Goal: Book appointment/travel/reservation: Register for event/course

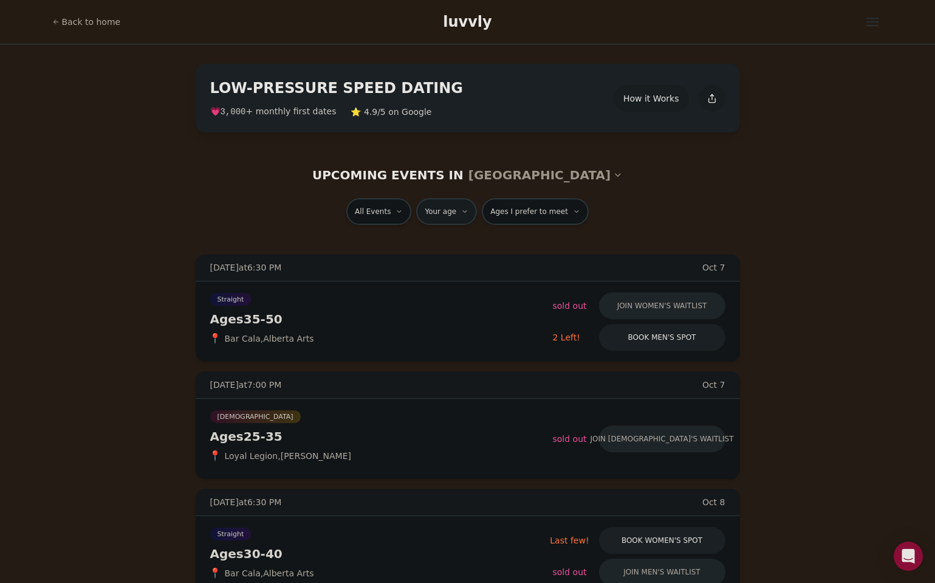
type input "**"
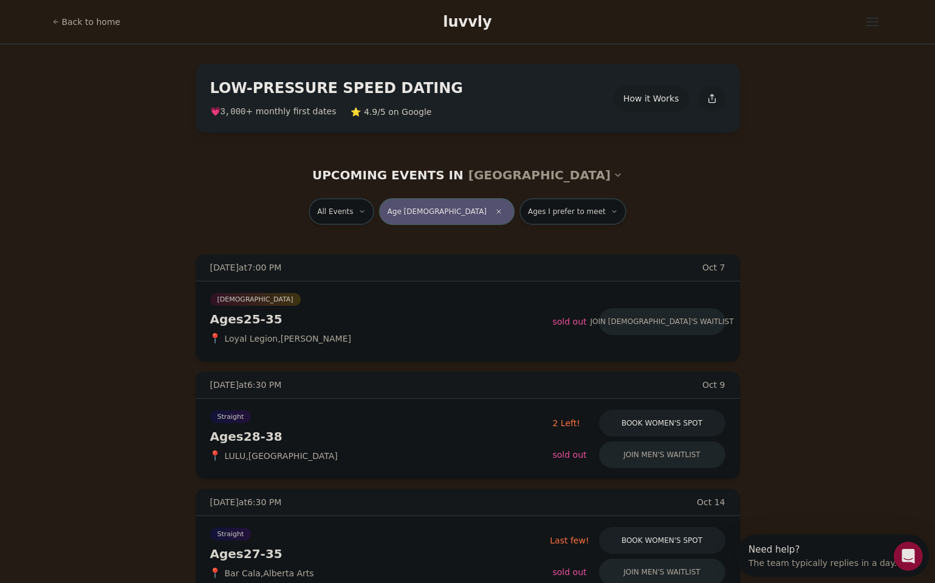
click at [444, 210] on span "Age [DEMOGRAPHIC_DATA]" at bounding box center [437, 212] width 99 height 10
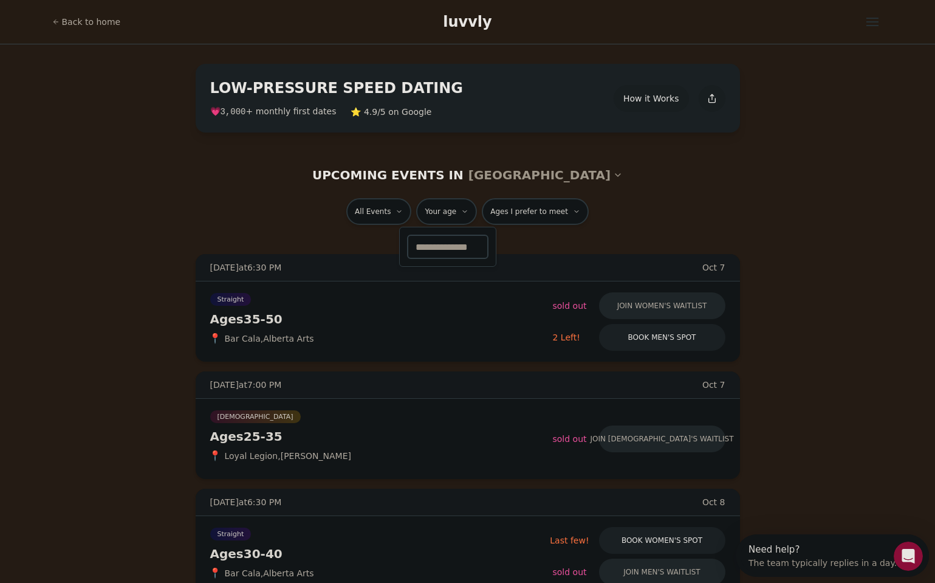
type input "**"
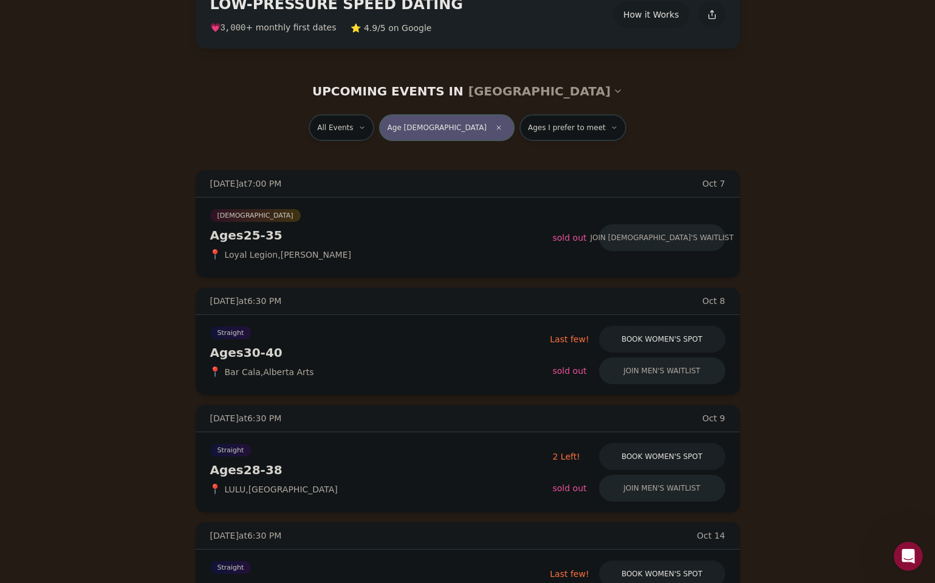
scroll to position [115, 0]
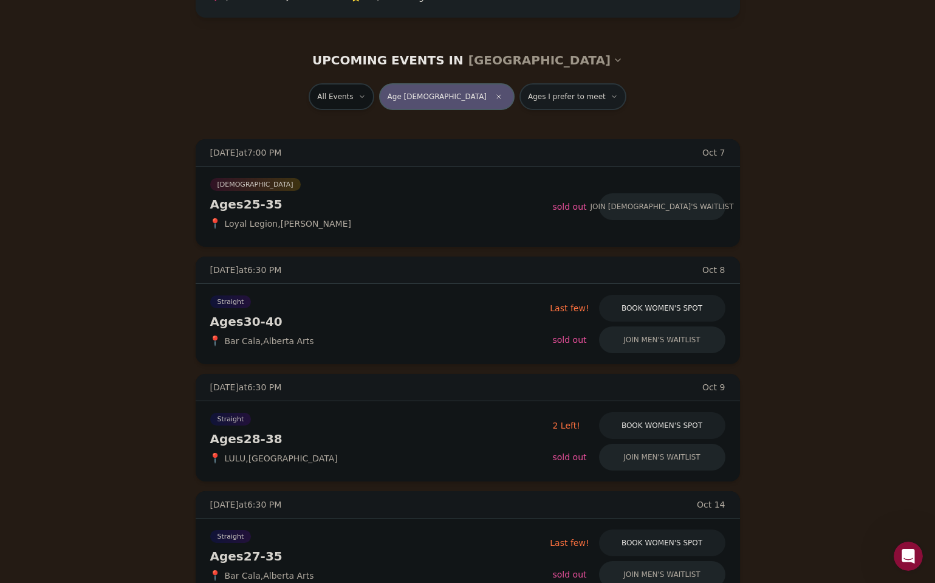
click at [528, 94] on span "Ages I prefer to meet" at bounding box center [567, 97] width 78 height 10
click at [485, 126] on button "Younger than me" at bounding box center [487, 126] width 10 height 10
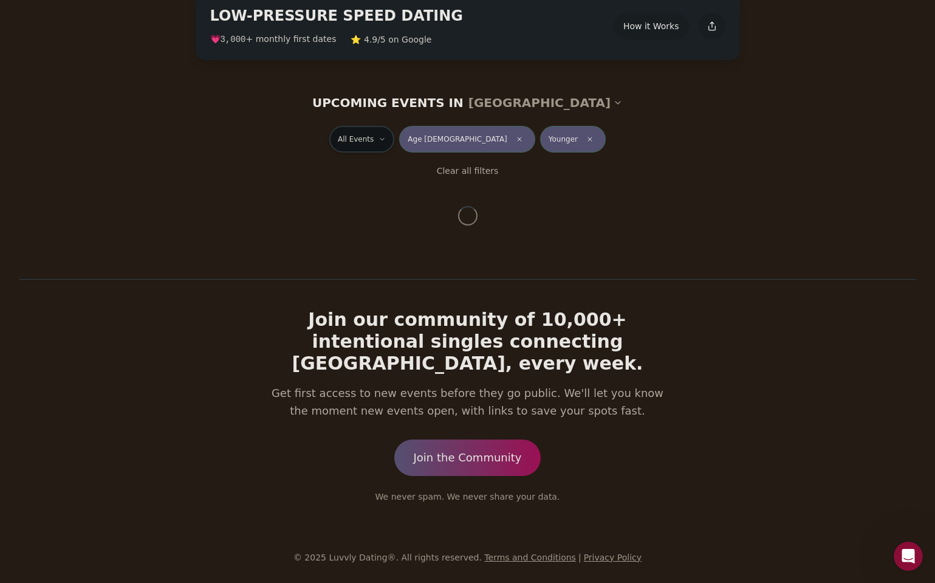
scroll to position [49, 0]
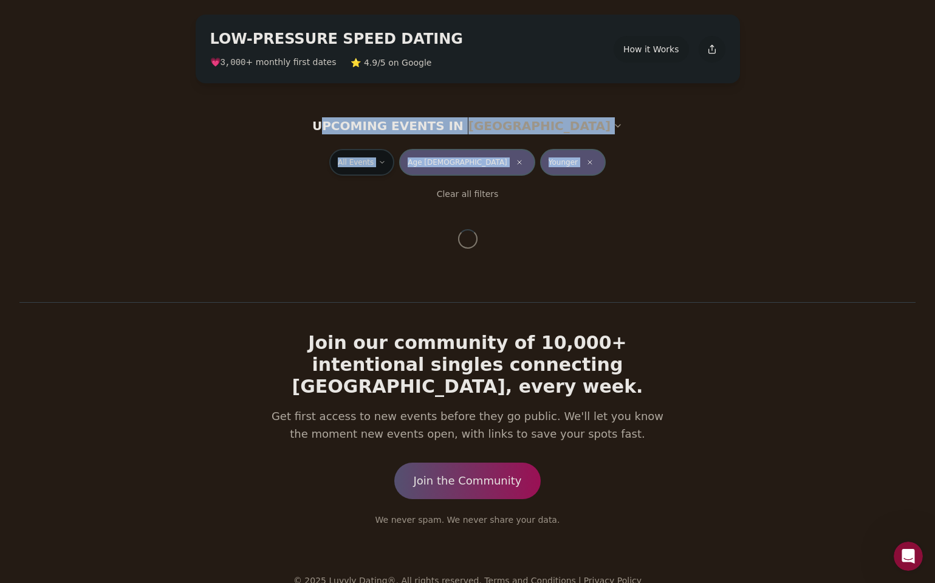
click at [373, 130] on section "UPCOMING EVENTS IN [GEOGRAPHIC_DATA] All Events Age [DEMOGRAPHIC_DATA] Younger …" at bounding box center [467, 202] width 935 height 199
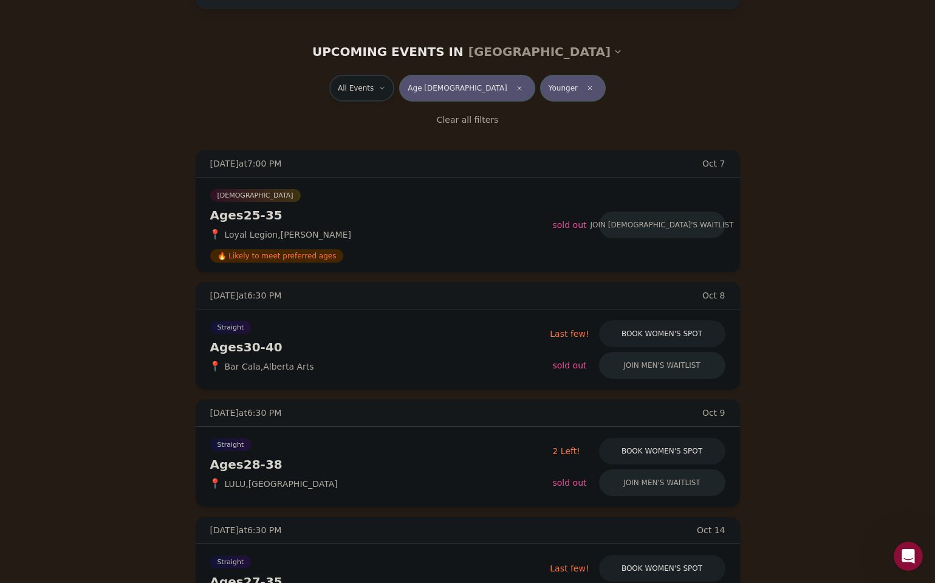
scroll to position [125, 0]
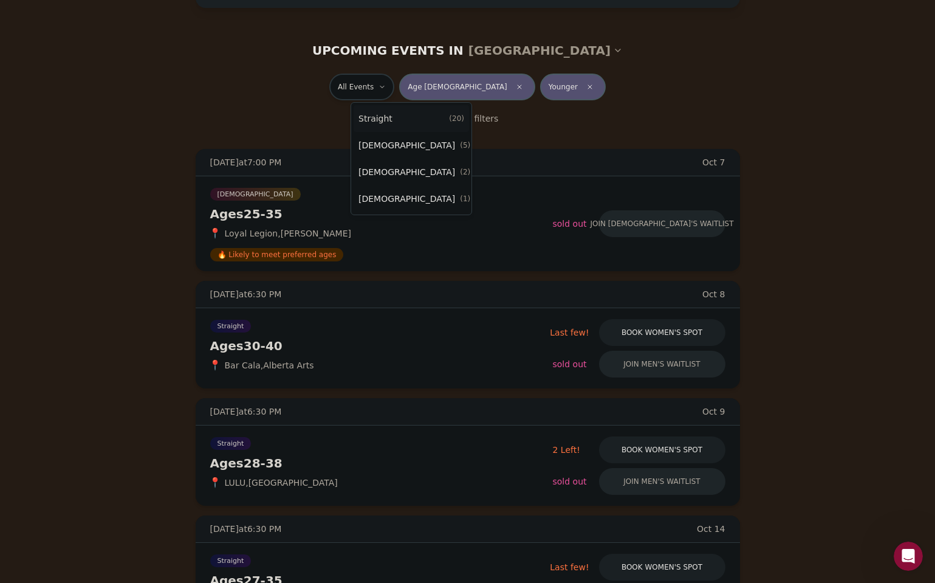
click at [378, 119] on span "Straight" at bounding box center [375, 118] width 34 height 12
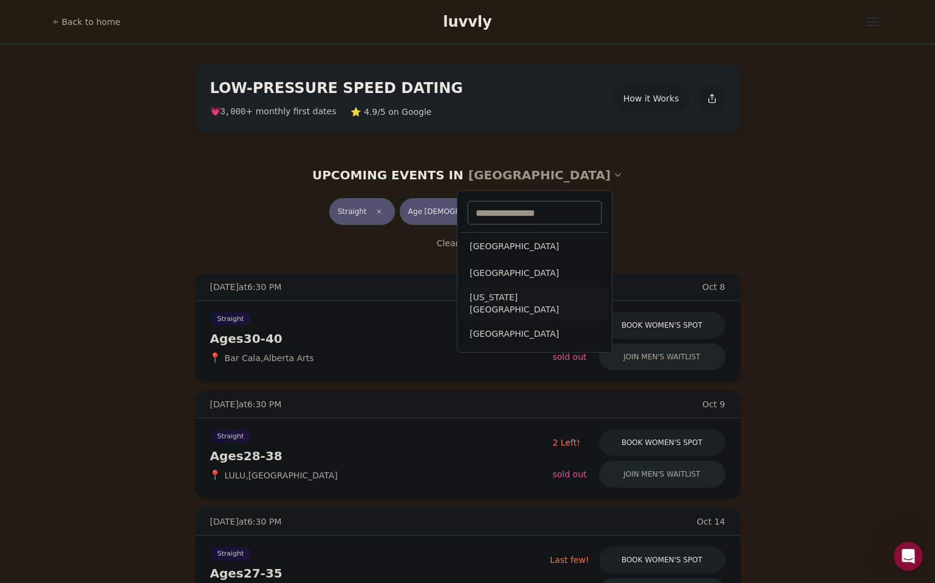
click at [499, 300] on div "[US_STATE][GEOGRAPHIC_DATA]" at bounding box center [534, 303] width 149 height 34
